Goal: Information Seeking & Learning: Learn about a topic

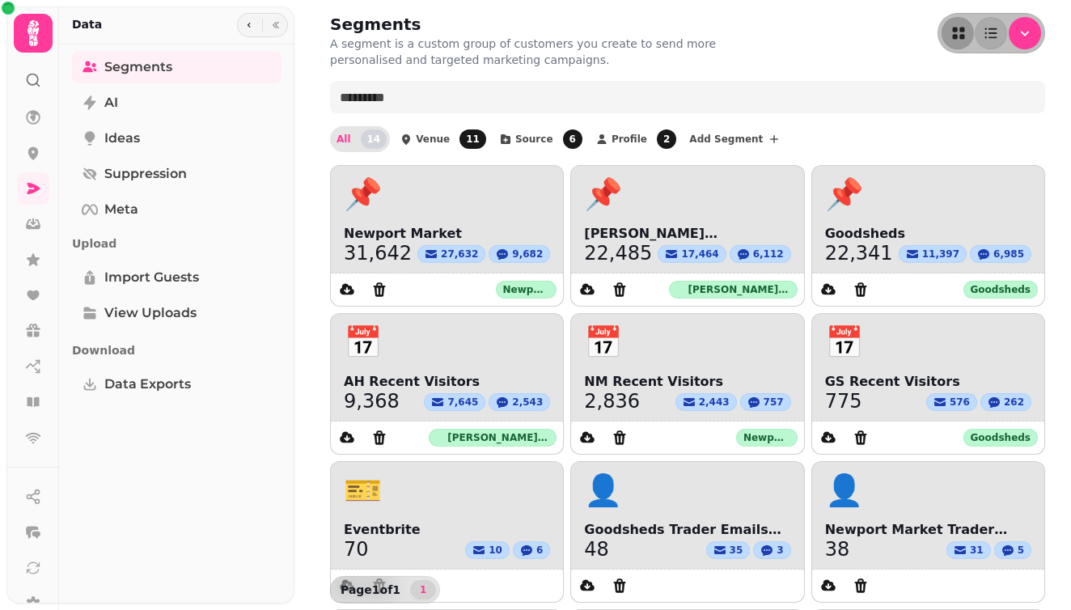
click at [827, 76] on div "Segments A segment is a custom group of customers you create to send more perso…" at bounding box center [687, 476] width 767 height 952
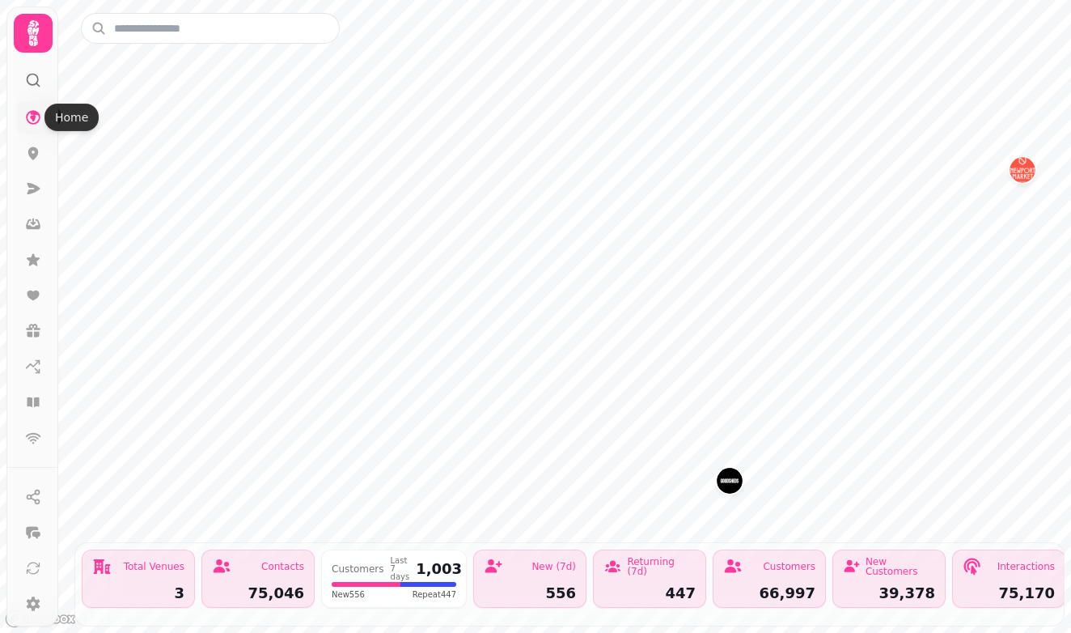
click at [31, 116] on icon at bounding box center [33, 117] width 15 height 15
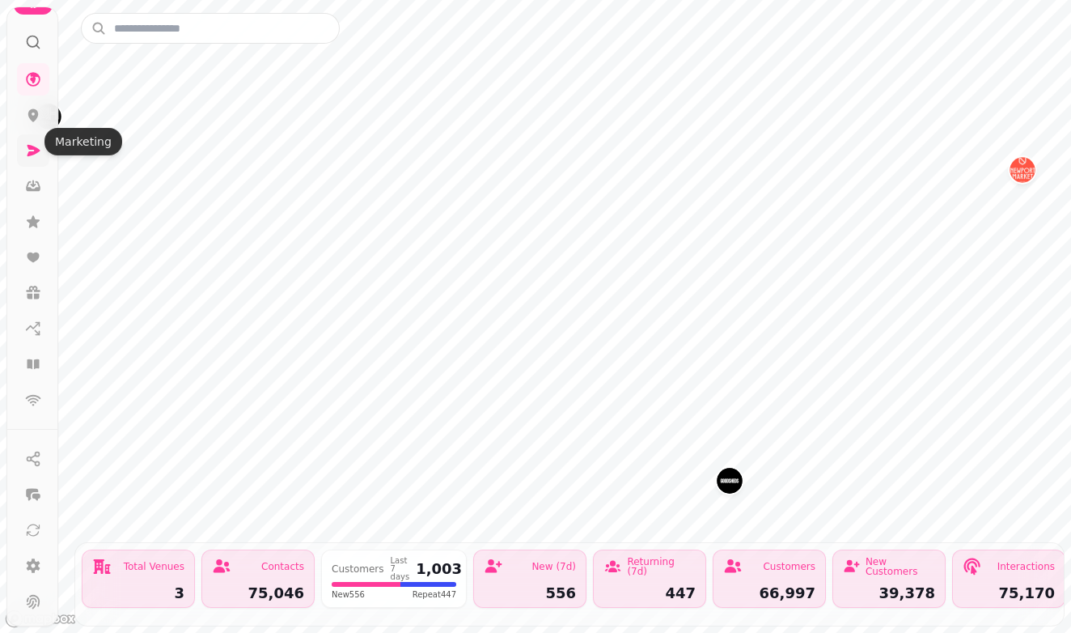
scroll to position [53, 0]
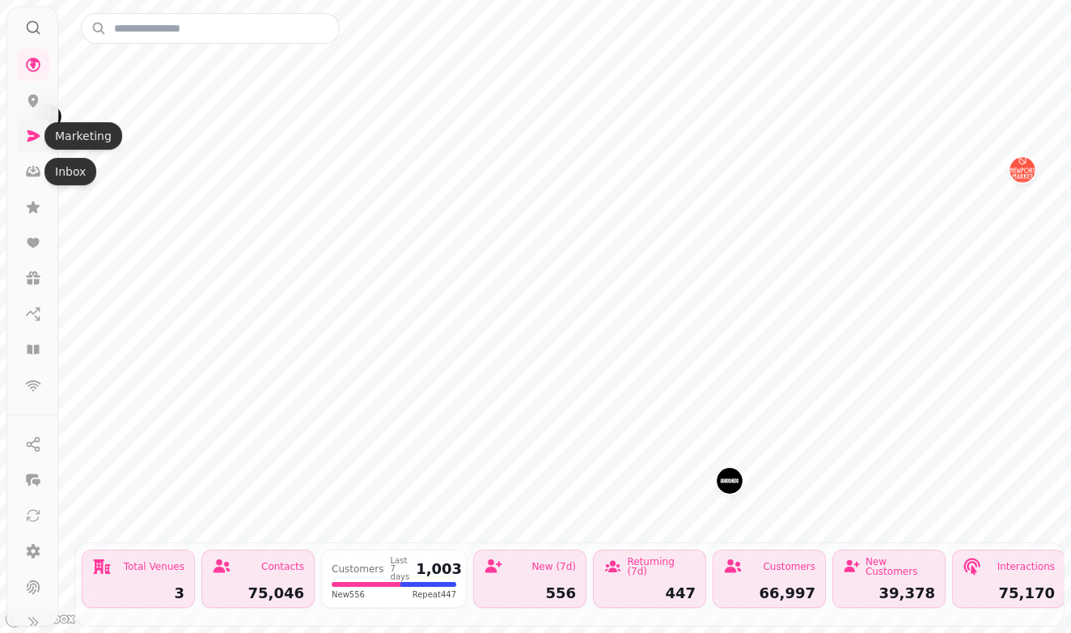
click at [32, 141] on icon at bounding box center [34, 135] width 13 height 11
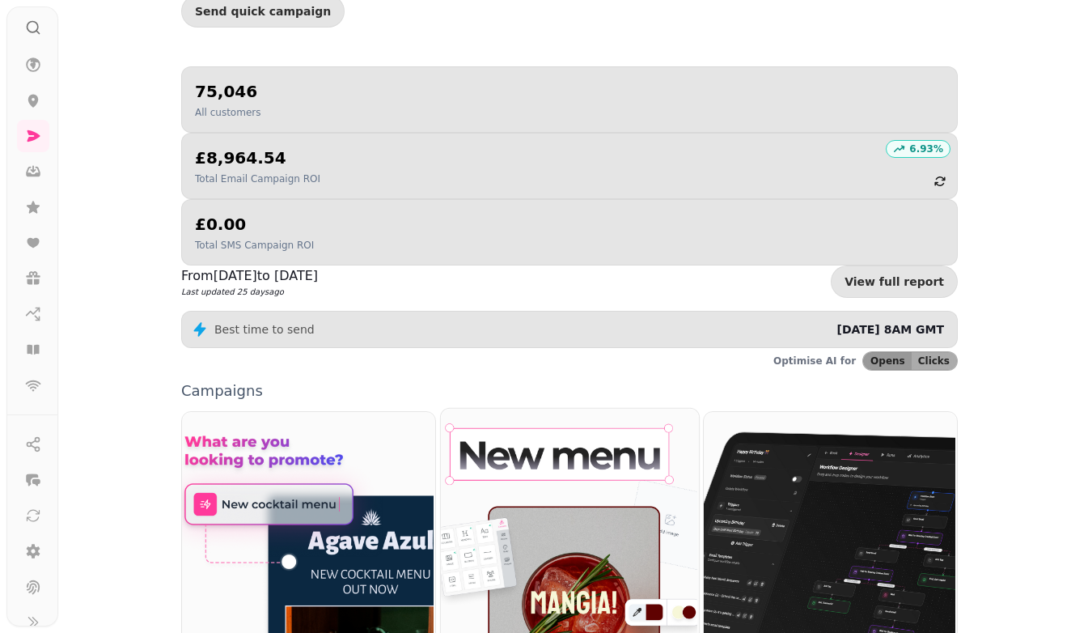
scroll to position [126, 0]
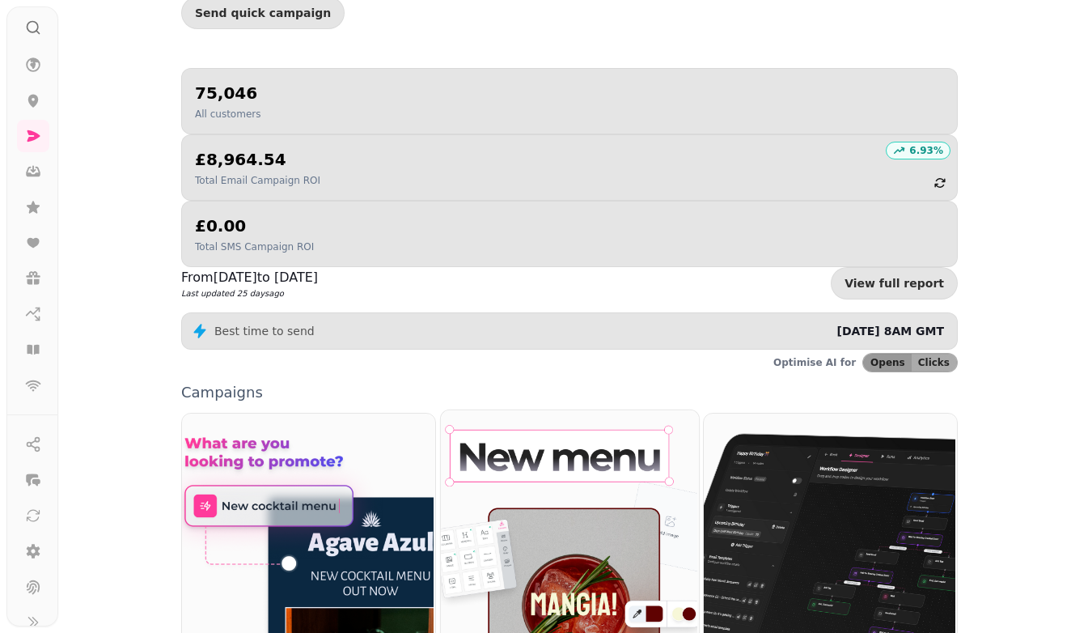
click at [548, 477] on img at bounding box center [567, 556] width 258 height 294
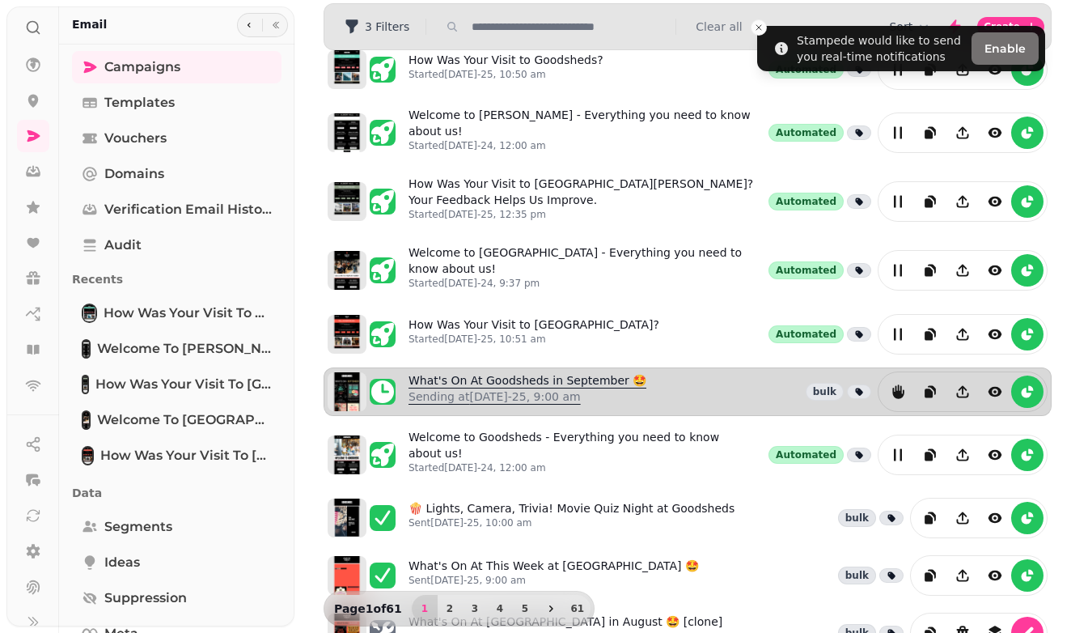
scroll to position [66, 0]
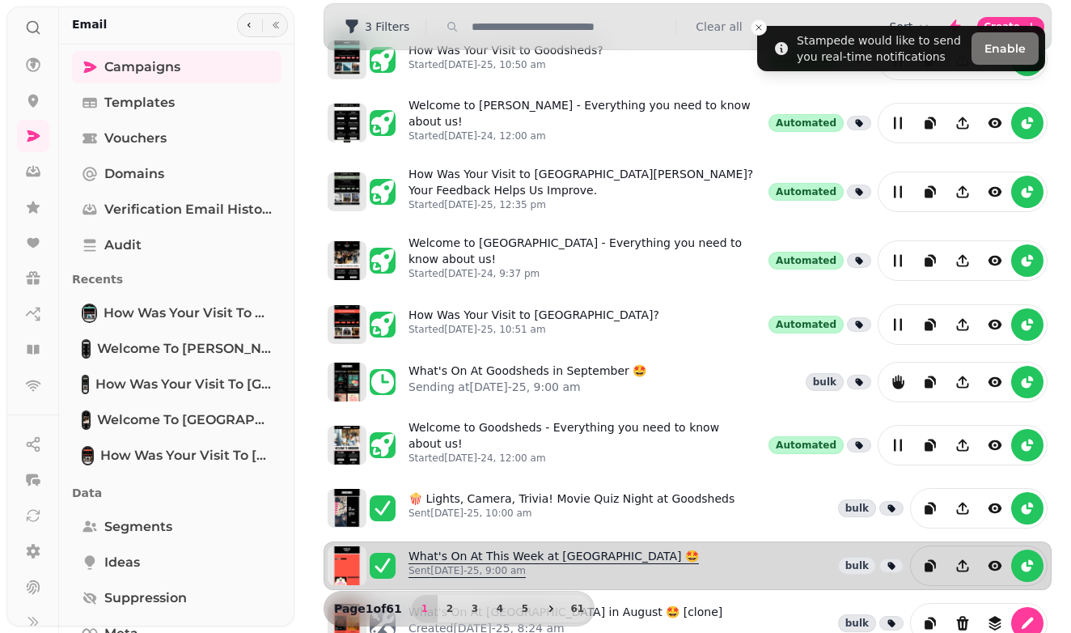
click at [482, 548] on link "What's On At This Week at Newport Market 🤩 Sent 26th Aug-25, 9:00 am" at bounding box center [554, 566] width 290 height 36
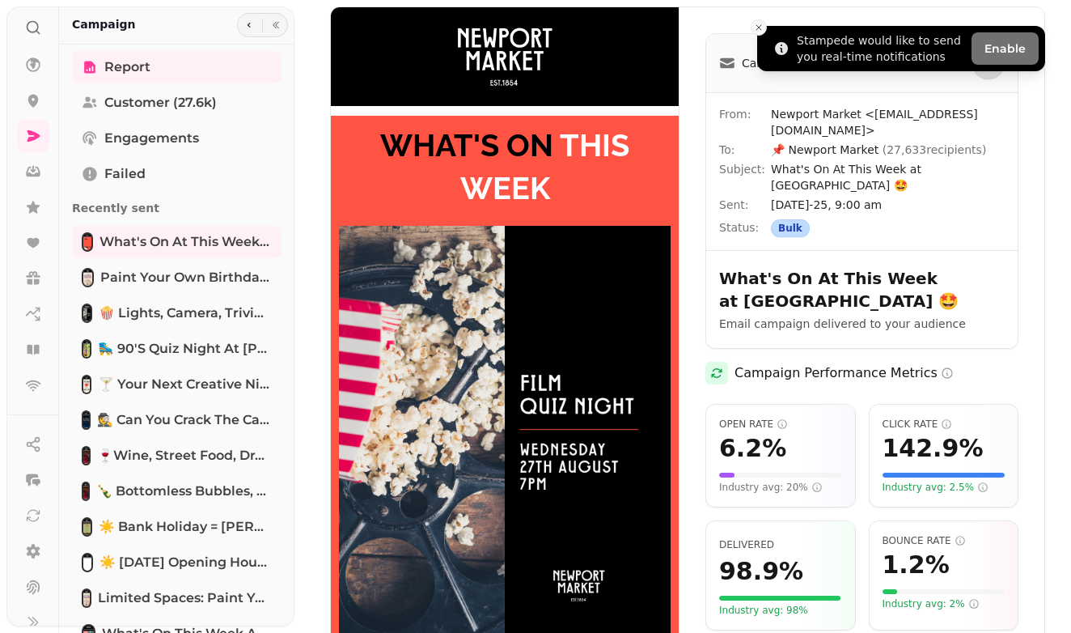
click at [761, 25] on line "Close toast" at bounding box center [758, 27] width 5 height 5
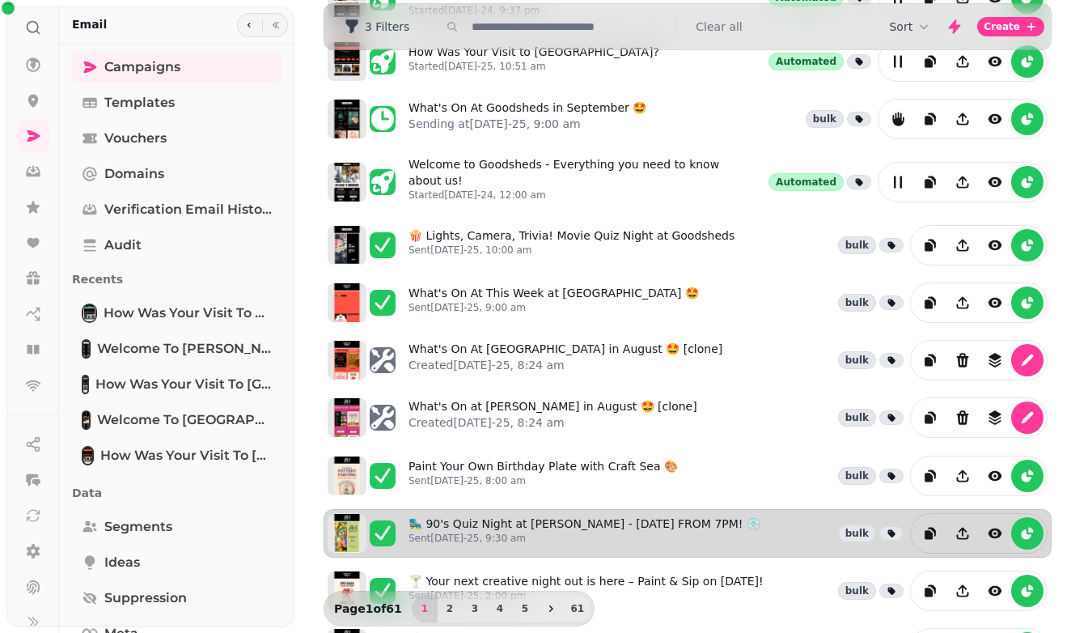
scroll to position [319, 0]
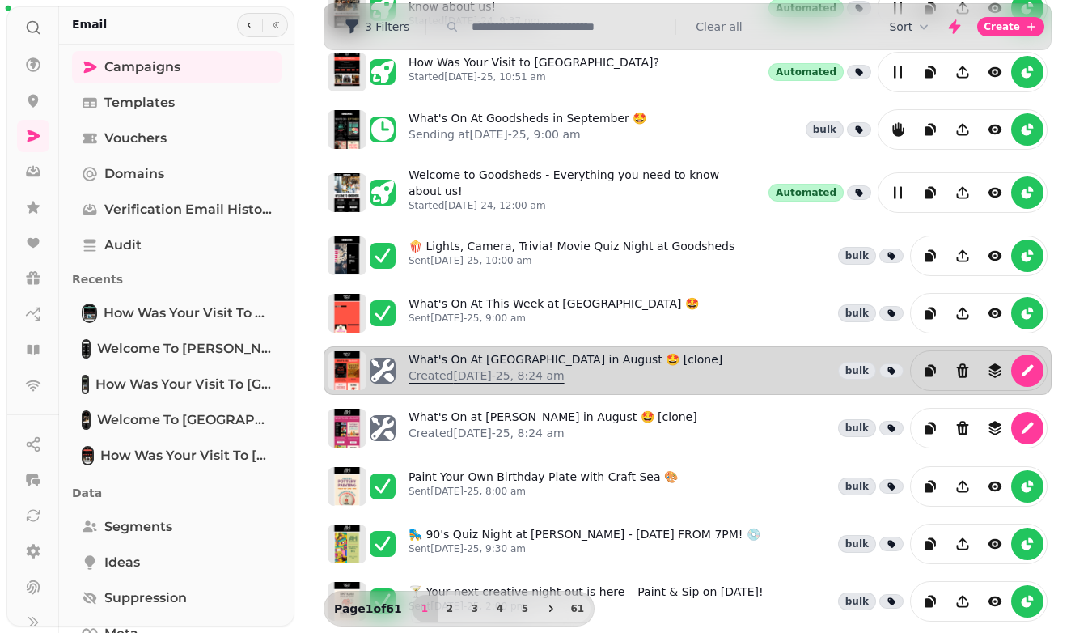
click at [529, 351] on link "What's On At Newport Market in August 🤩 [clone] Created 26th Aug-25, 8:24 am" at bounding box center [566, 370] width 314 height 39
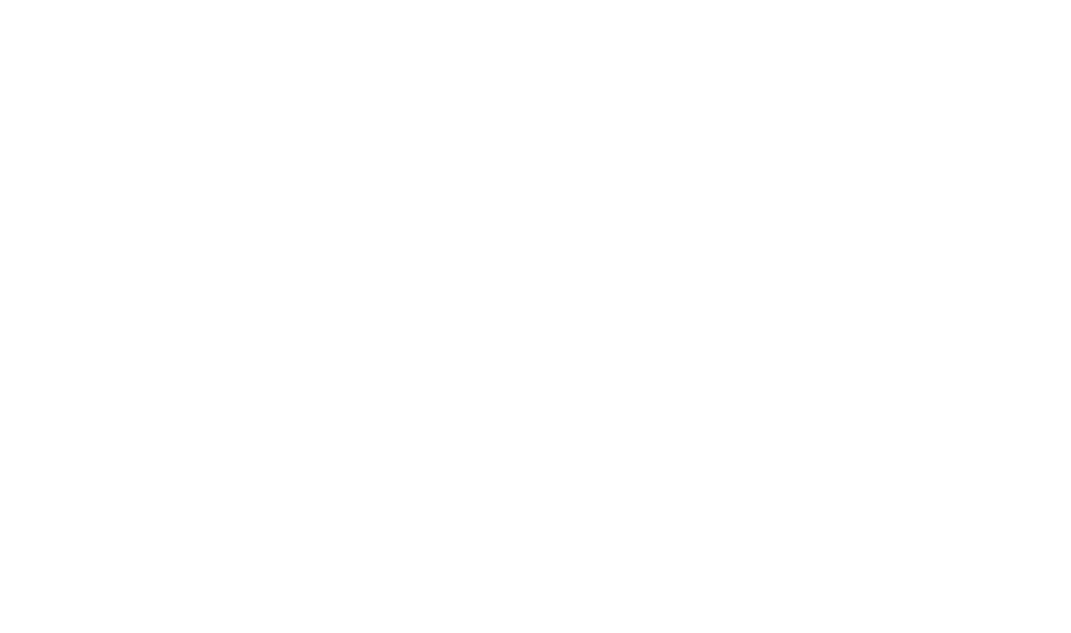
select select "**********"
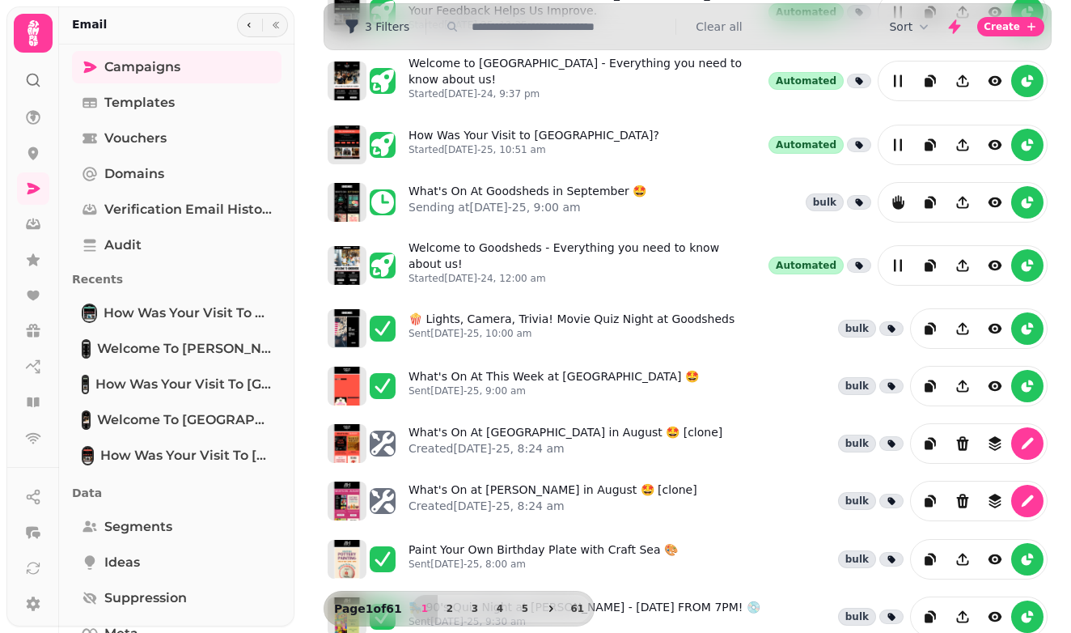
scroll to position [249, 0]
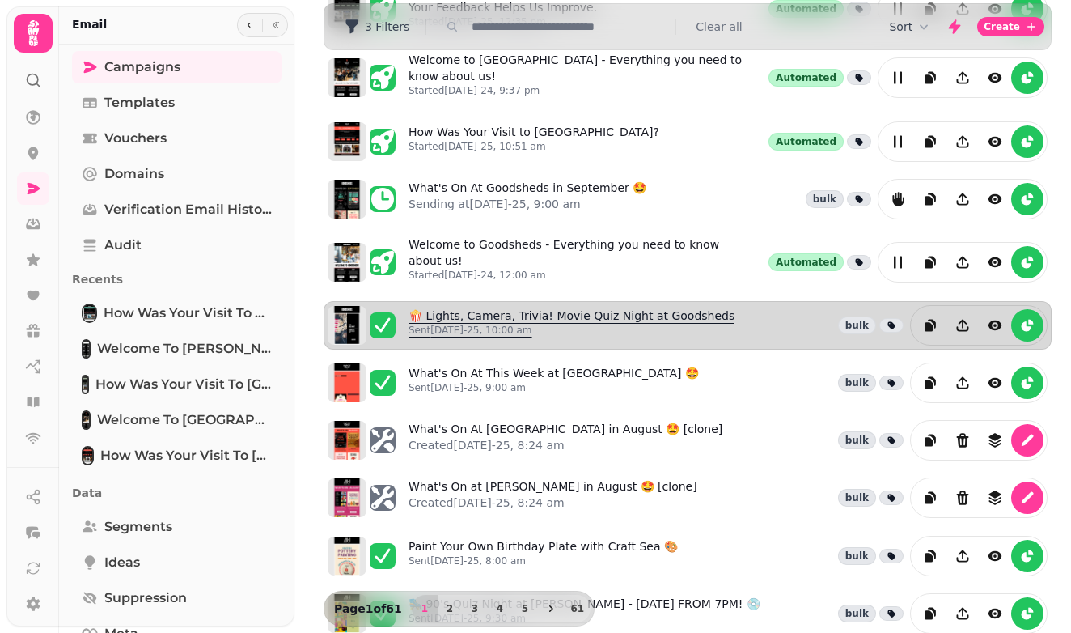
click at [525, 307] on link "🍿 Lights, Camera, Trivia! Movie Quiz Night at Goodsheds Sent 26th Aug-25, 10:00…" at bounding box center [572, 325] width 326 height 36
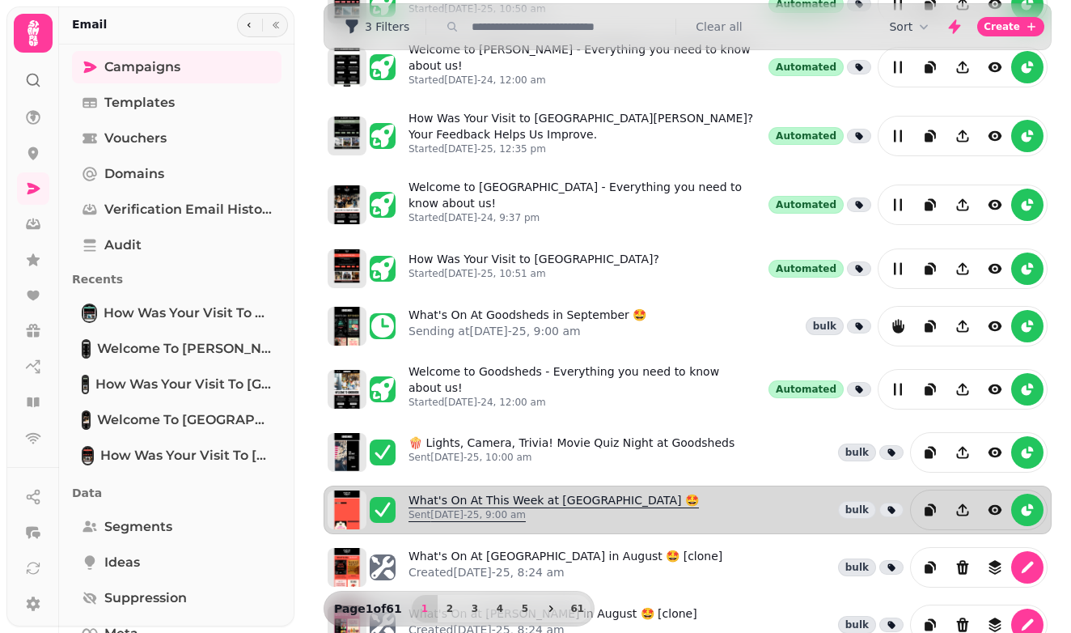
scroll to position [119, 0]
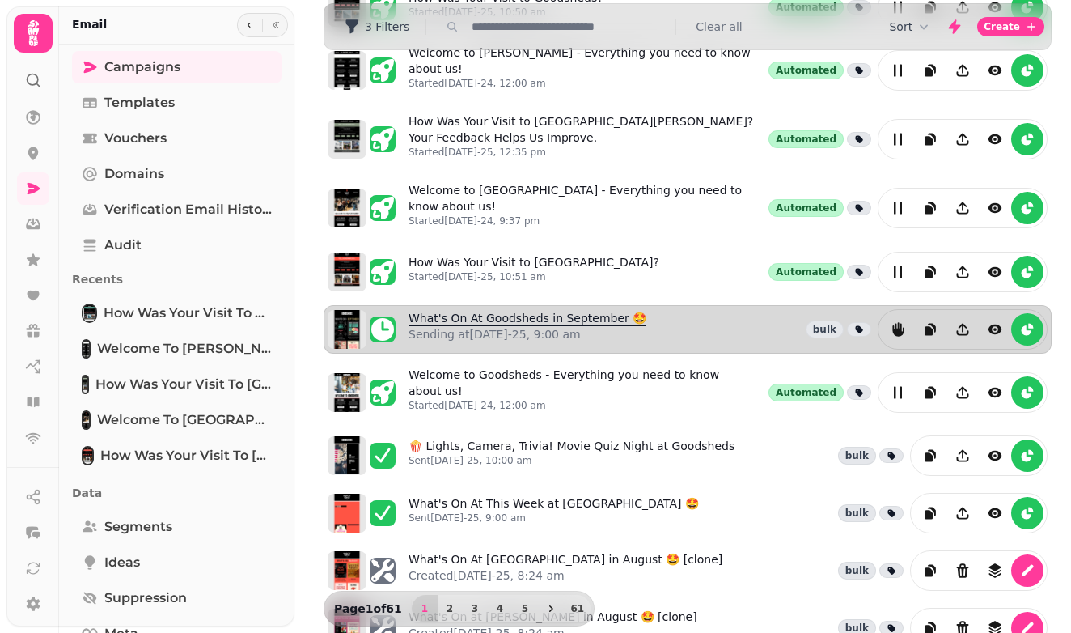
click at [550, 310] on link "What's On At Goodsheds in September 🤩 Sending at 1st Sep-25, 9:00 am" at bounding box center [528, 329] width 238 height 39
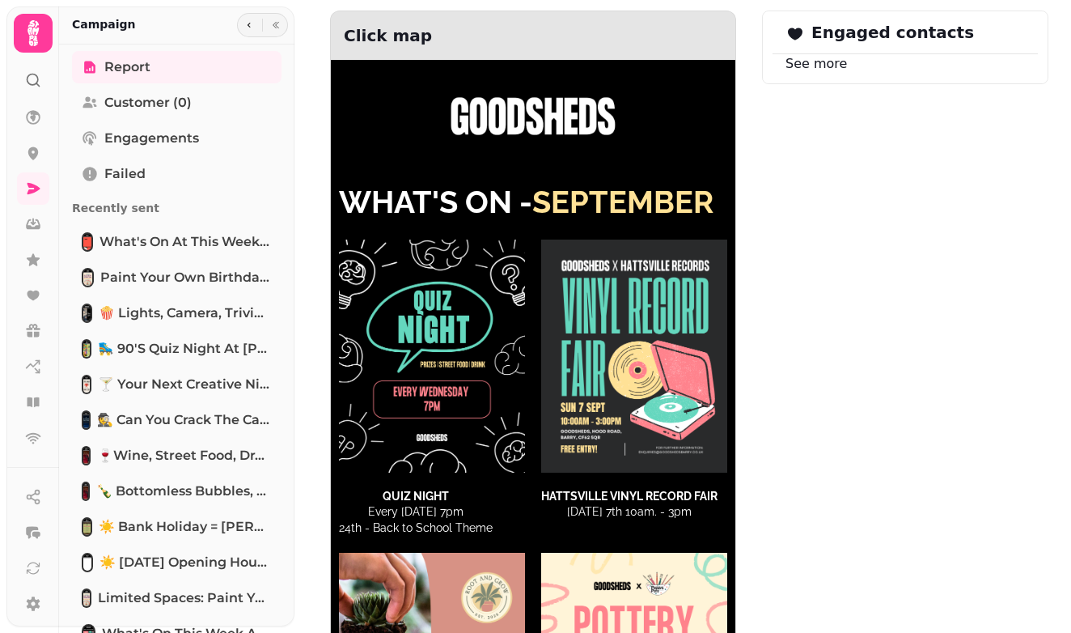
scroll to position [1022, 0]
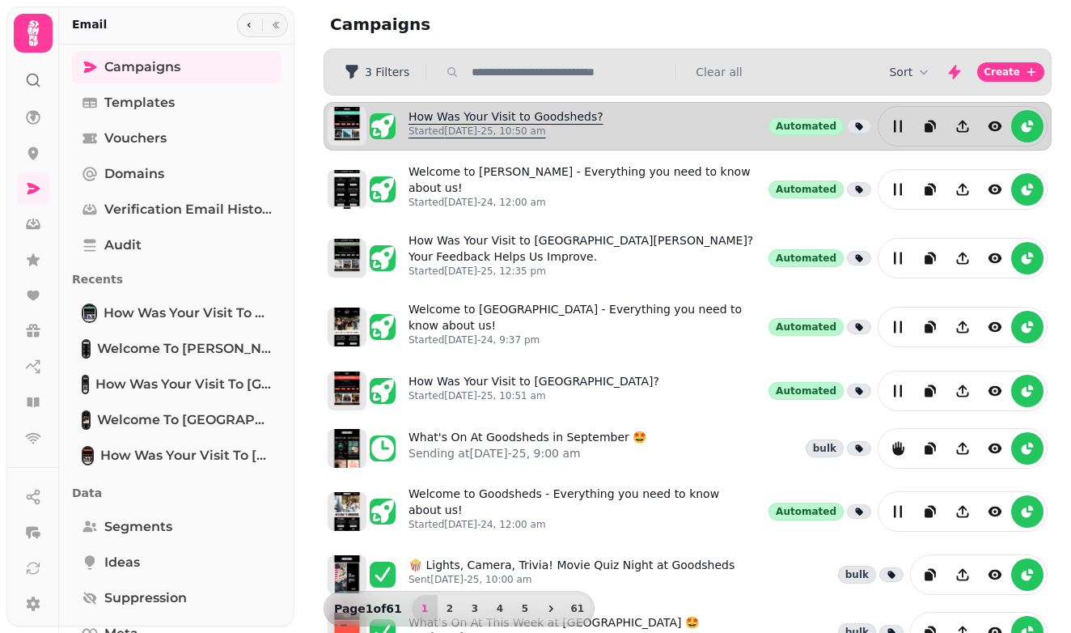
click at [484, 116] on link "How Was Your Visit to Goodsheds? Started 18th Feb-25, 10:50 am" at bounding box center [506, 126] width 195 height 36
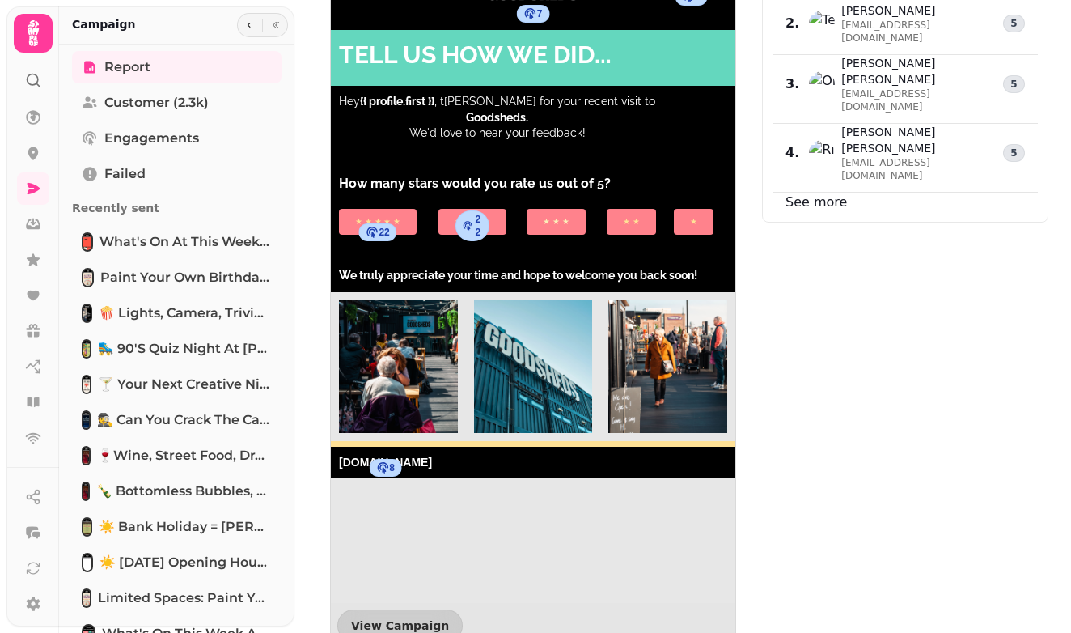
scroll to position [1289, 0]
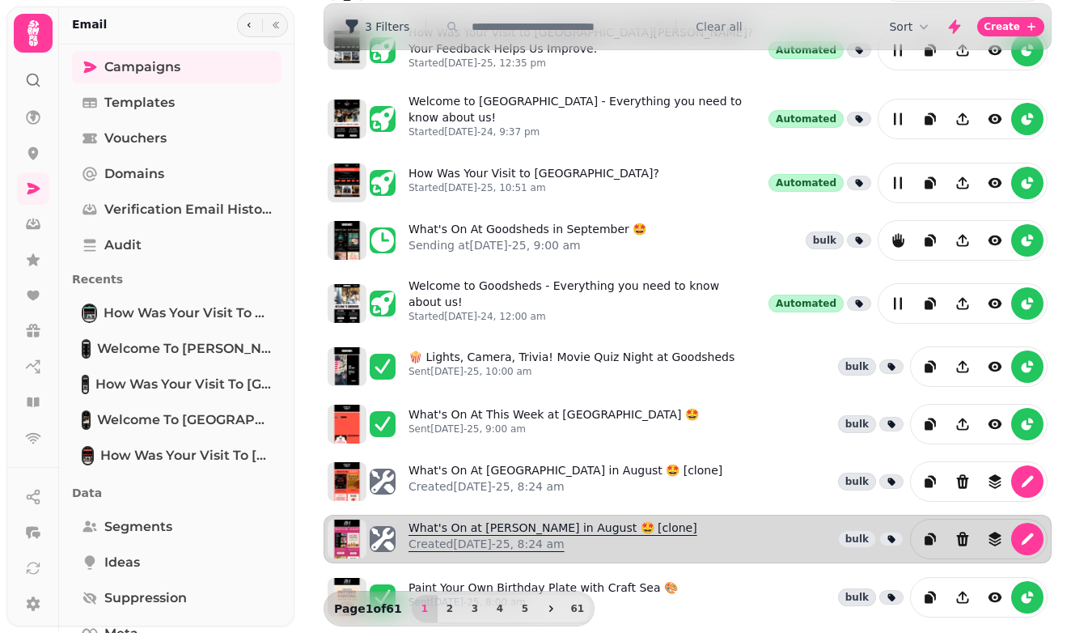
scroll to position [207, 0]
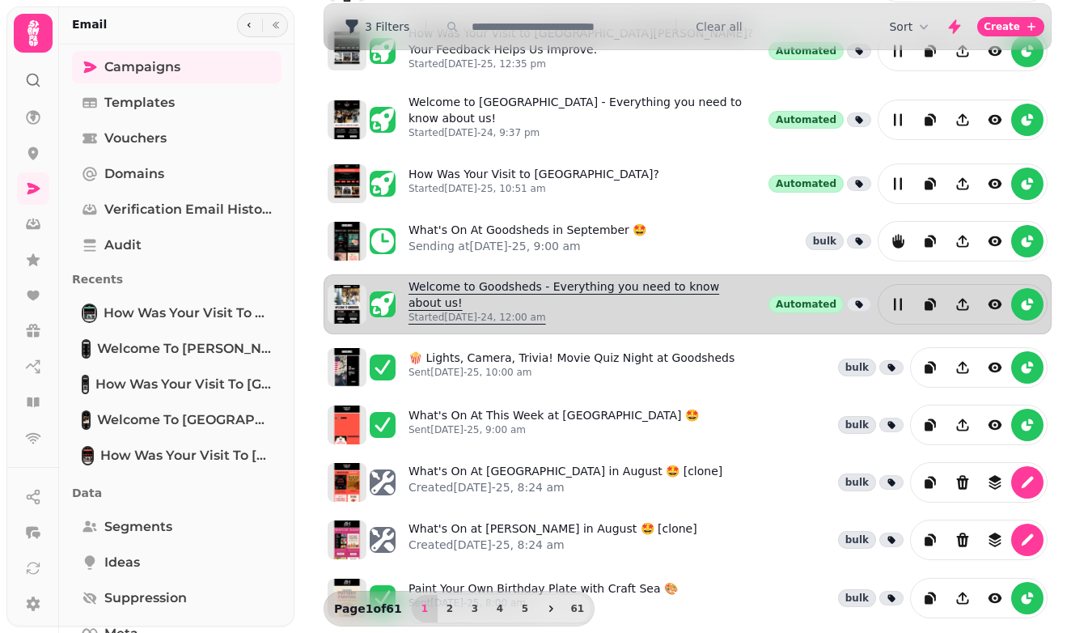
click at [523, 278] on link "Welcome to Goodsheds - Everything you need to know about us! Started 2nd Dec-24…" at bounding box center [586, 304] width 354 height 52
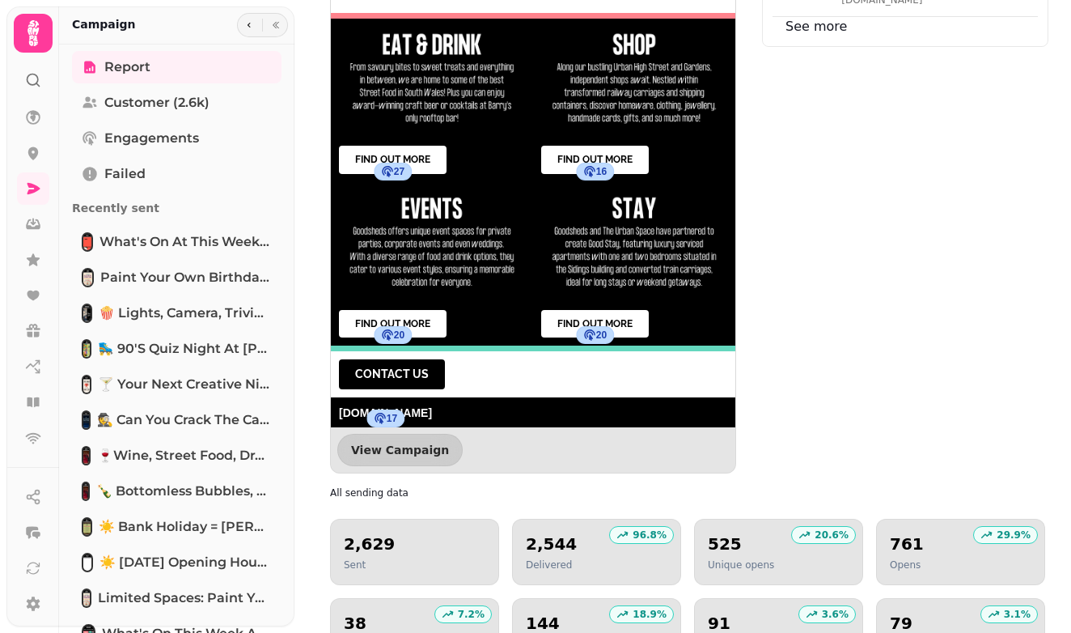
scroll to position [1568, 0]
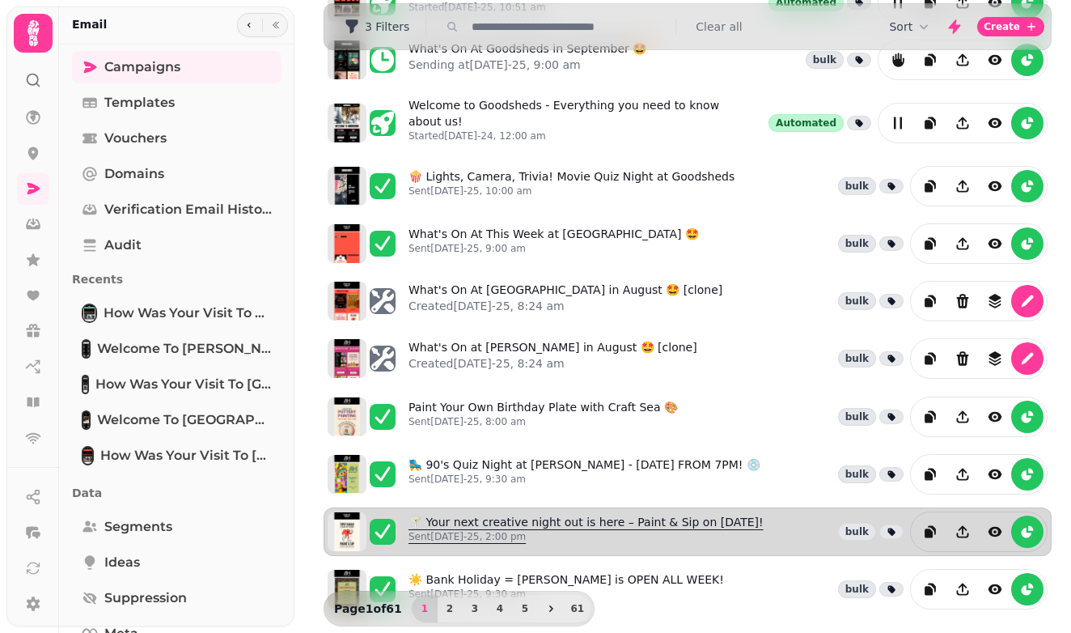
scroll to position [343, 0]
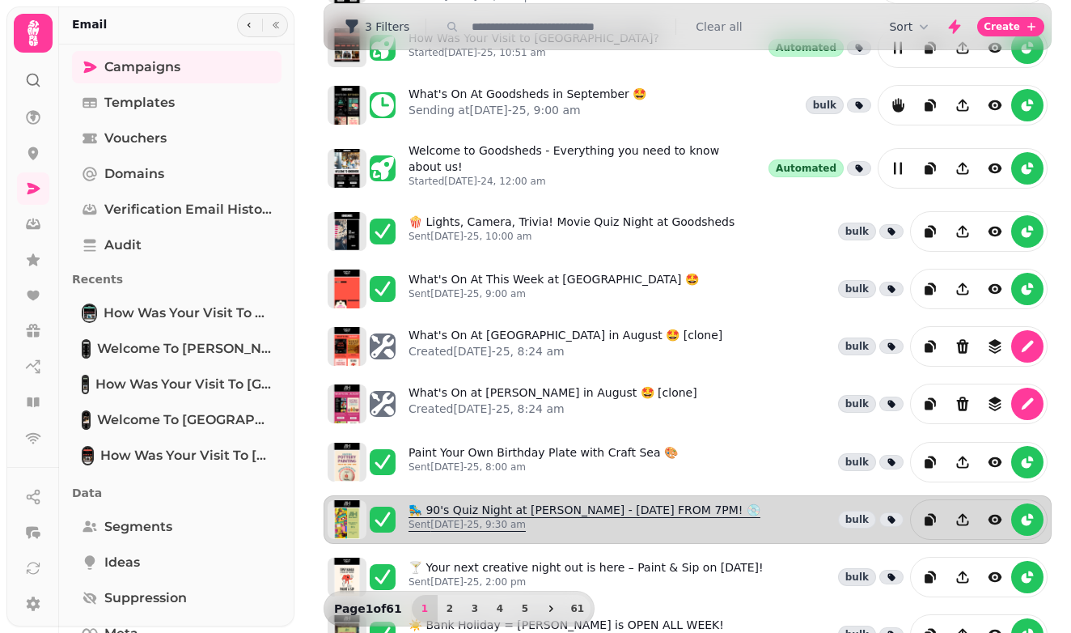
click at [525, 502] on link "🛼 90's Quiz Night at Albert Hall - WEDNESDAY FROM 7PM! 💿 Sent 25th Aug-25, 9:30…" at bounding box center [585, 520] width 352 height 36
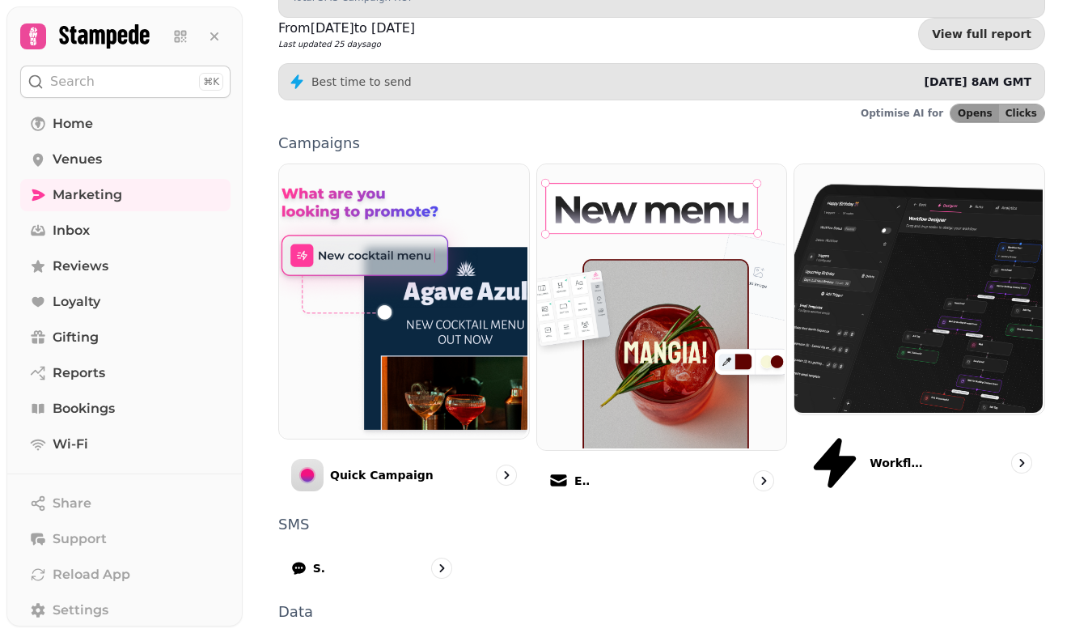
scroll to position [375, 0]
